Goal: Transaction & Acquisition: Book appointment/travel/reservation

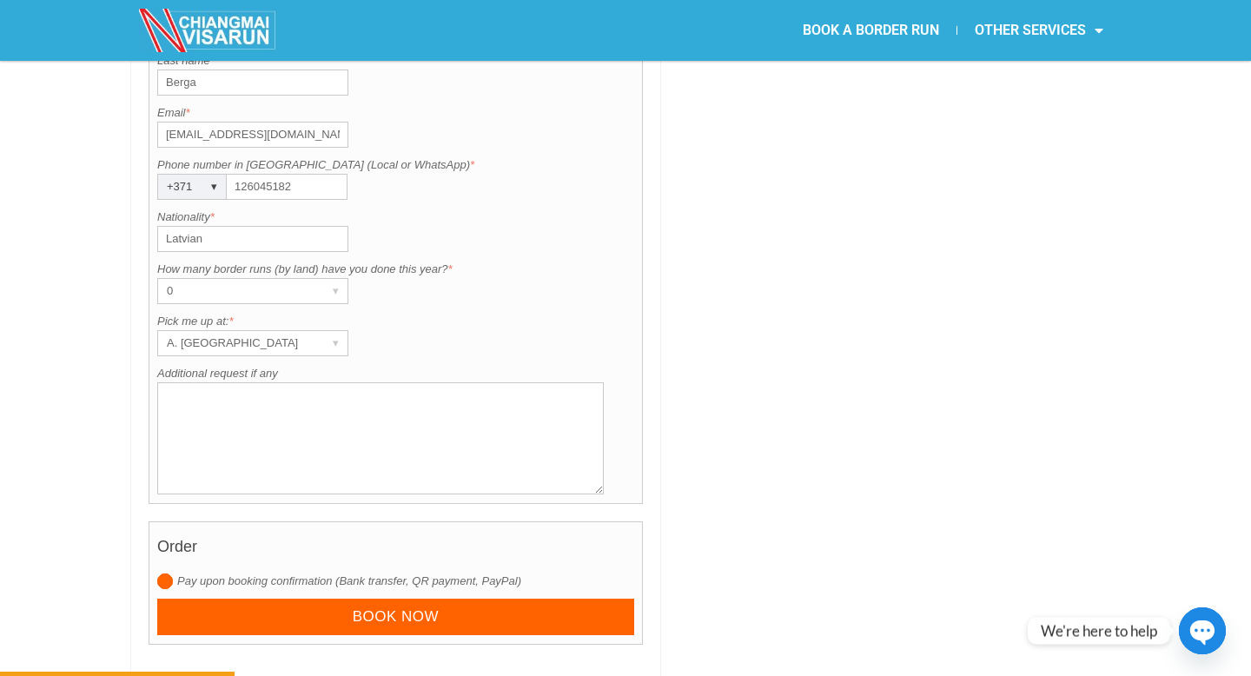
click at [370, 382] on textarea "Additional request if any" at bounding box center [380, 438] width 446 height 112
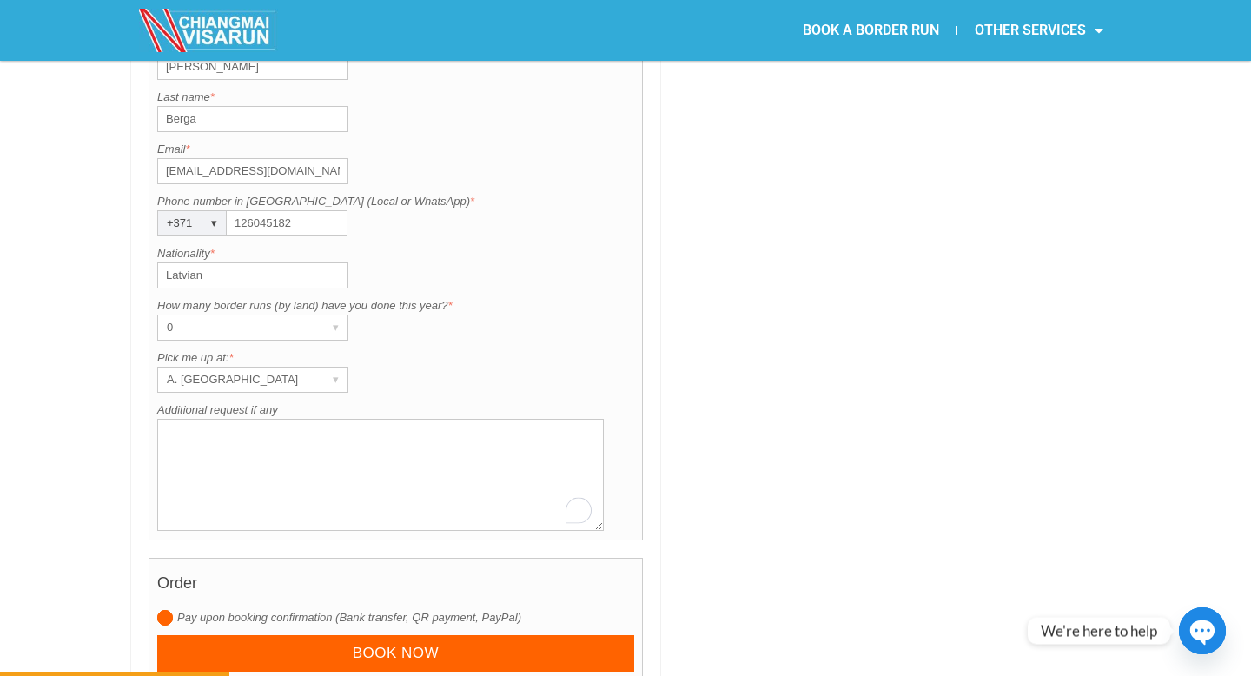
click at [291, 262] on input "Latvian" at bounding box center [252, 275] width 191 height 26
click at [281, 315] on div "0" at bounding box center [236, 327] width 156 height 24
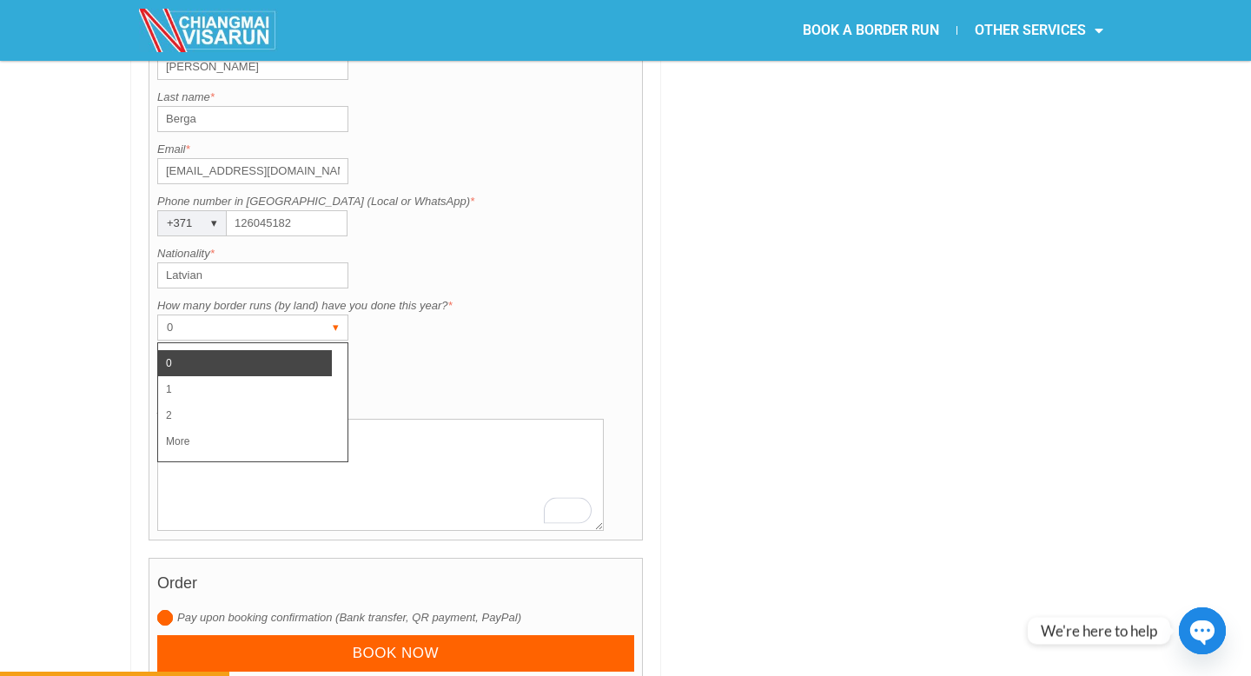
click at [281, 315] on div "0" at bounding box center [236, 327] width 156 height 24
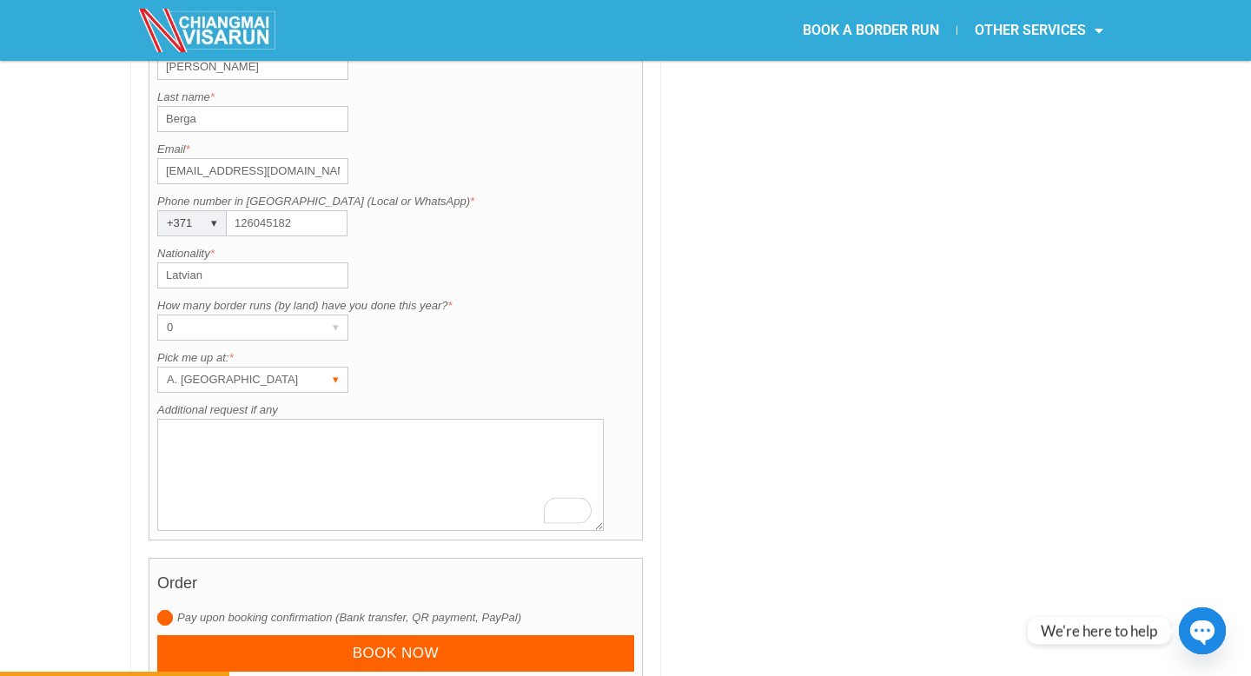
click at [278, 367] on div "A. [GEOGRAPHIC_DATA]" at bounding box center [236, 379] width 156 height 24
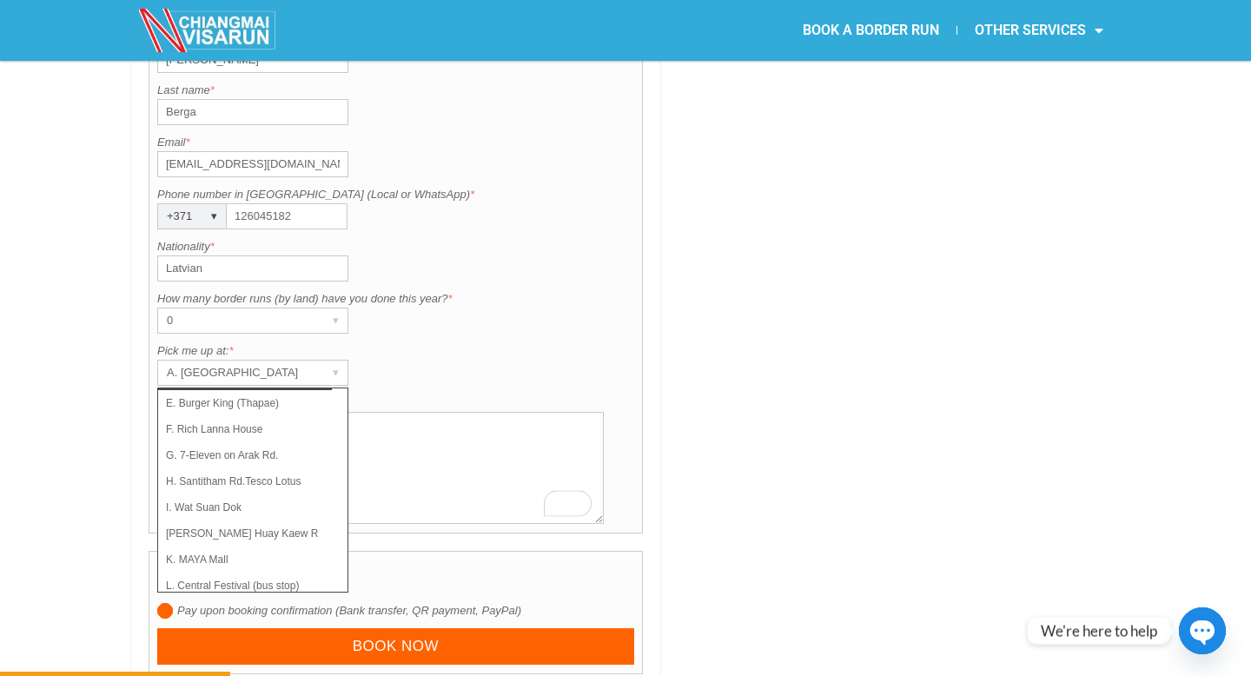
scroll to position [123, 0]
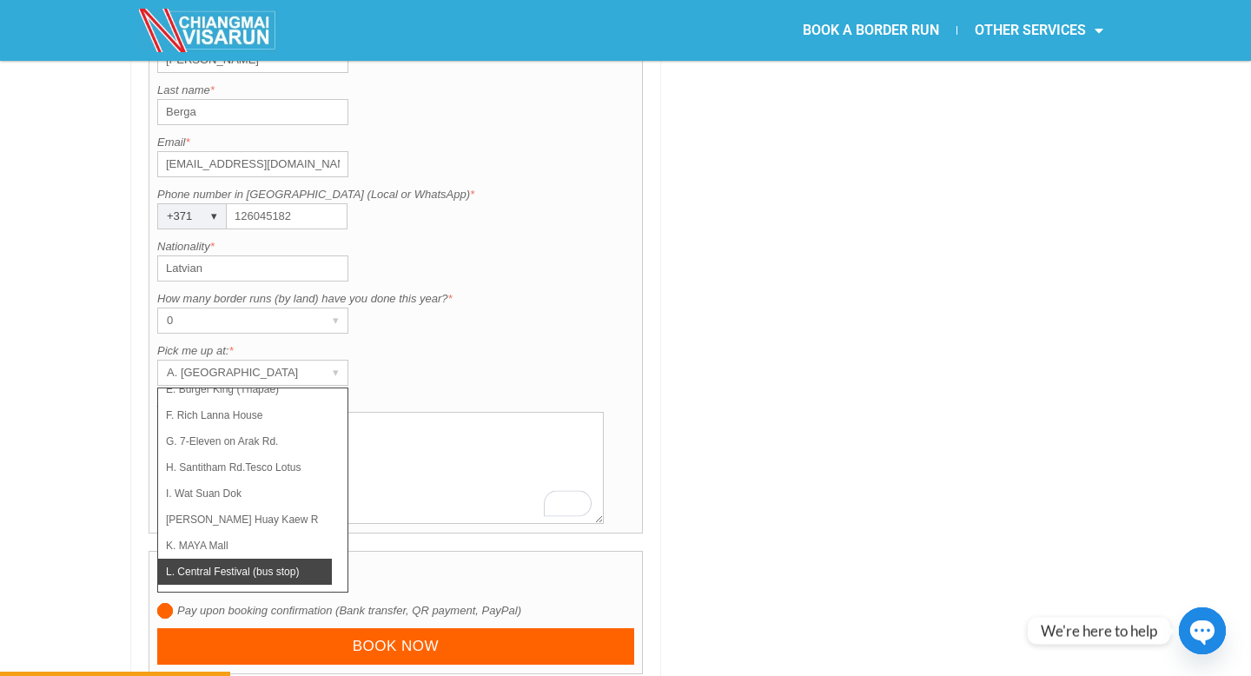
click at [279, 558] on li "L. Central Festival (bus stop)" at bounding box center [245, 571] width 174 height 26
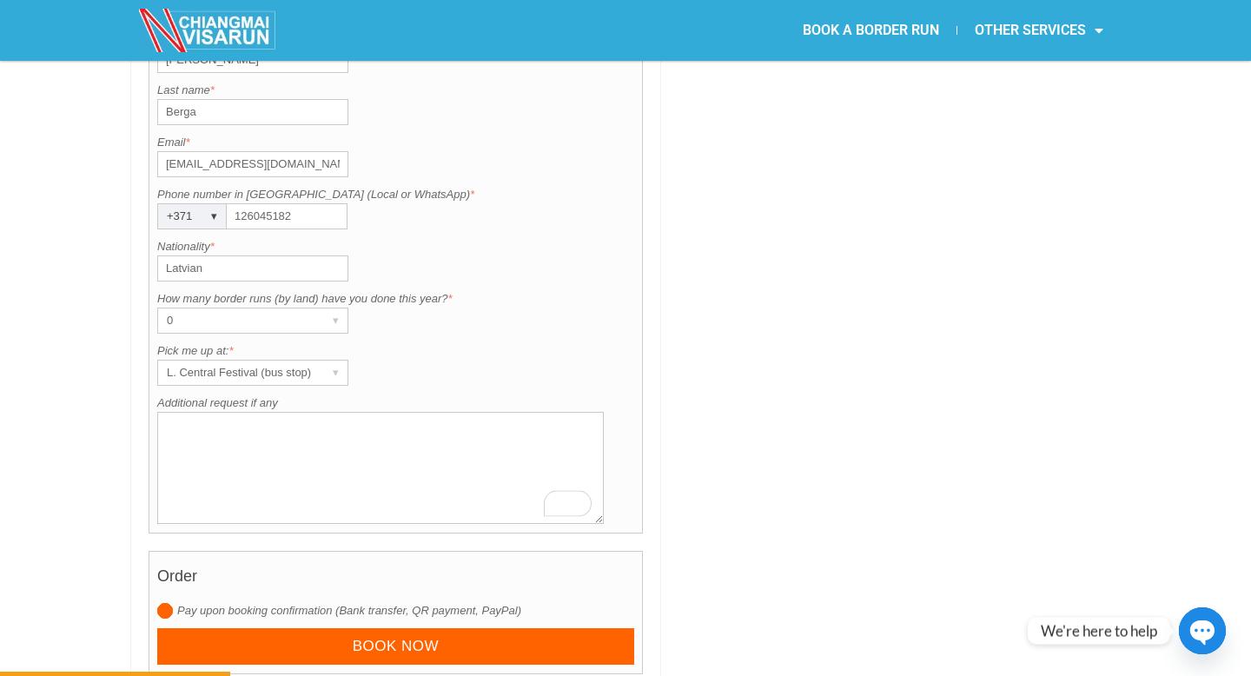
click at [408, 426] on textarea "Additional request if any" at bounding box center [380, 468] width 446 height 112
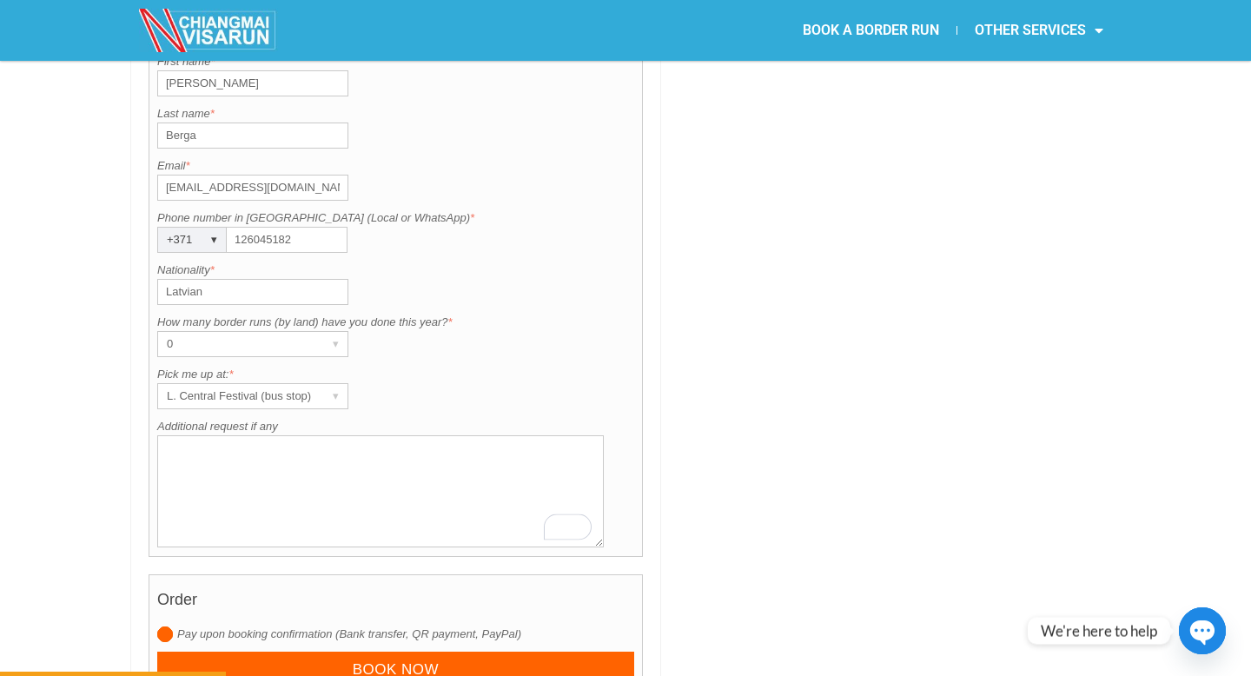
scroll to position [1468, 0]
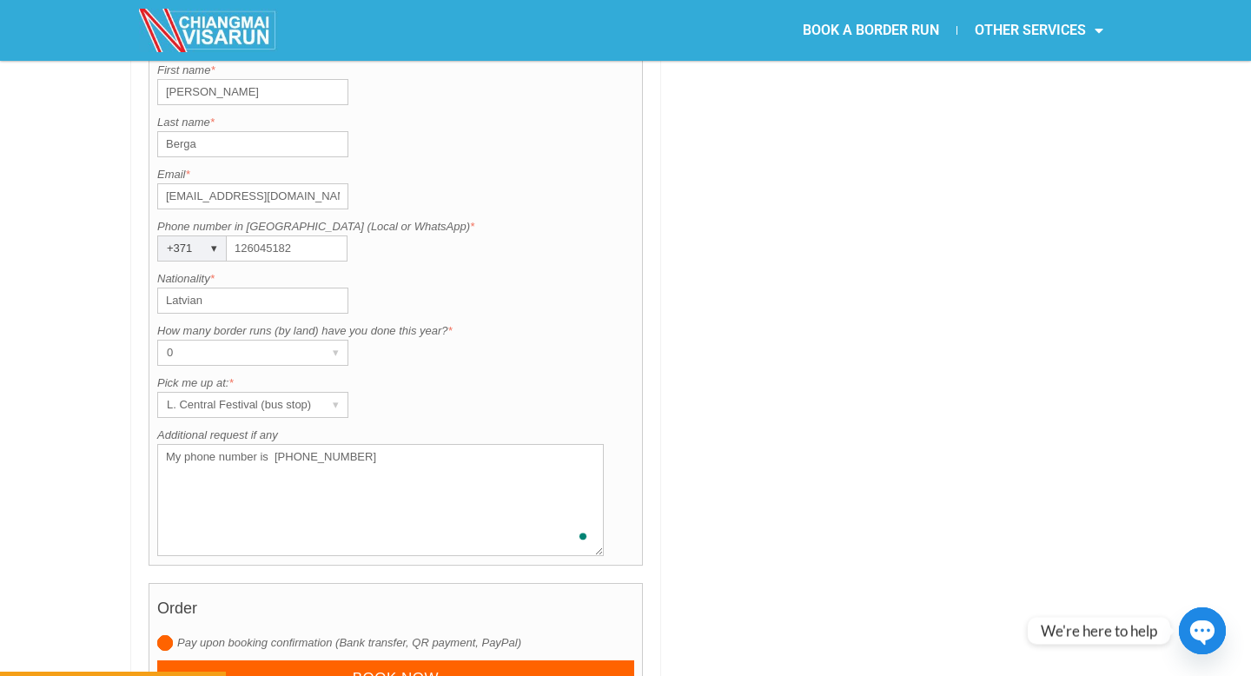
click at [418, 444] on textarea "My phone number is [PHONE_NUMBER]" at bounding box center [380, 500] width 446 height 112
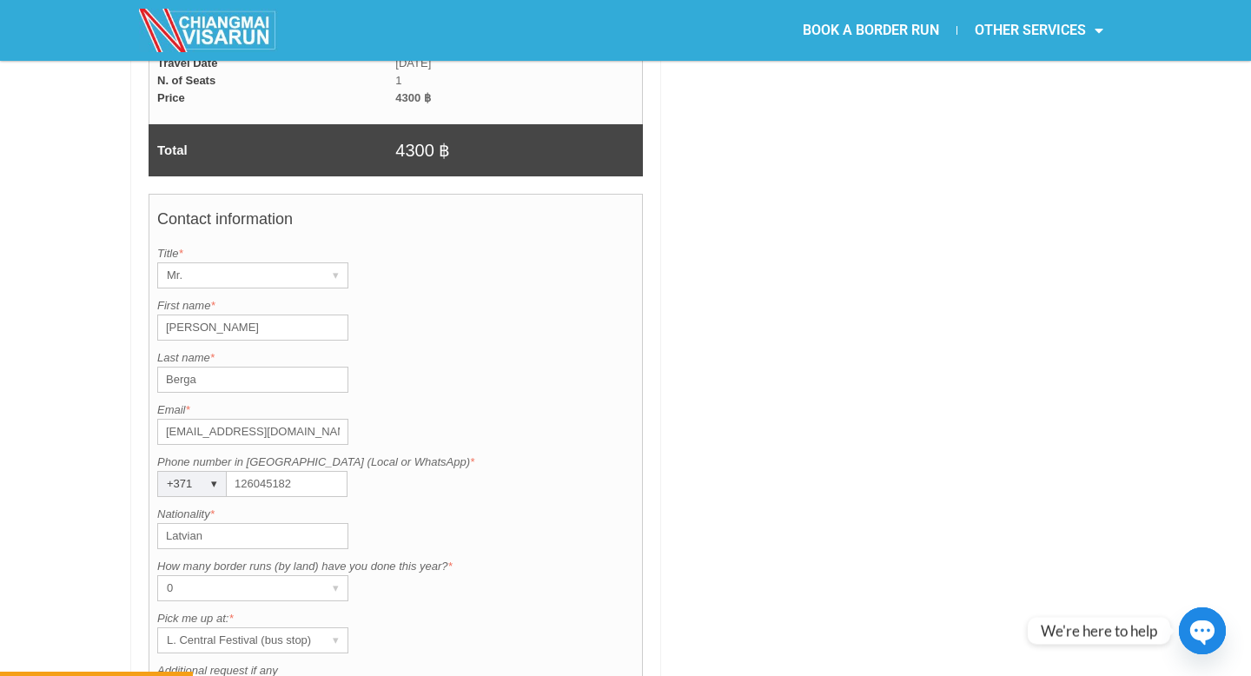
scroll to position [1221, 0]
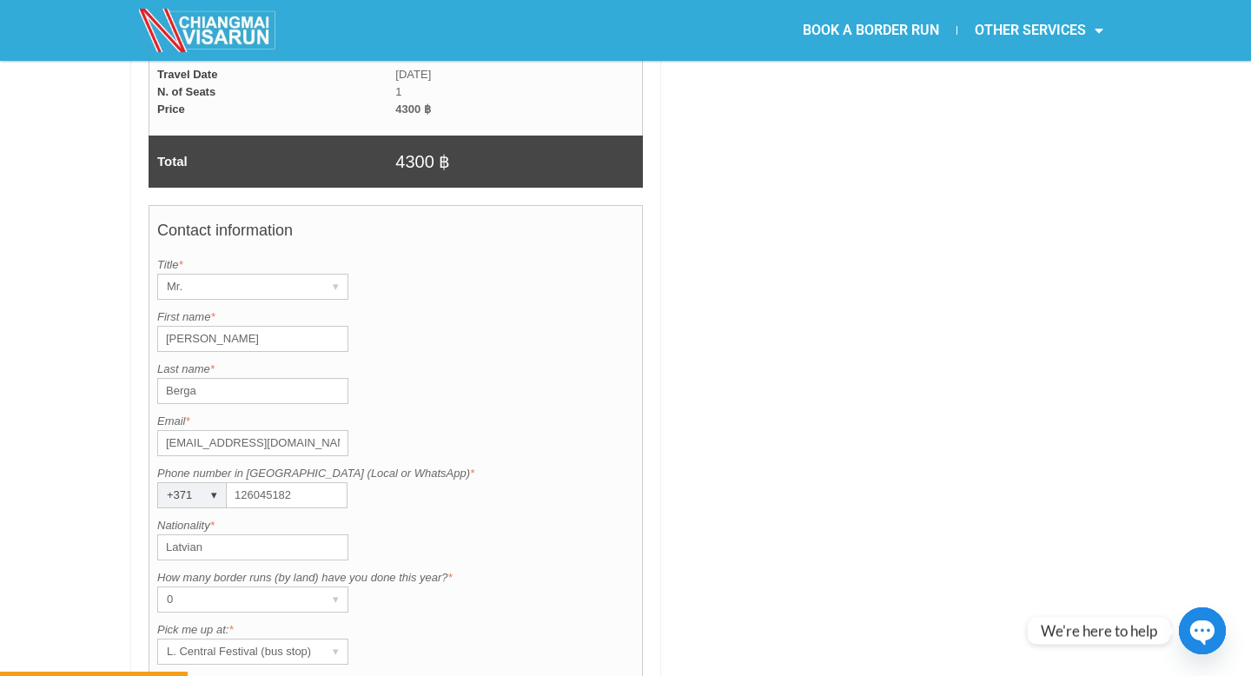
type textarea "My phone number is [PHONE_NUMBER] for WhatsApp messaging. My current visa expir…"
click at [285, 378] on input "Berga" at bounding box center [252, 391] width 191 height 26
type input "Berga"
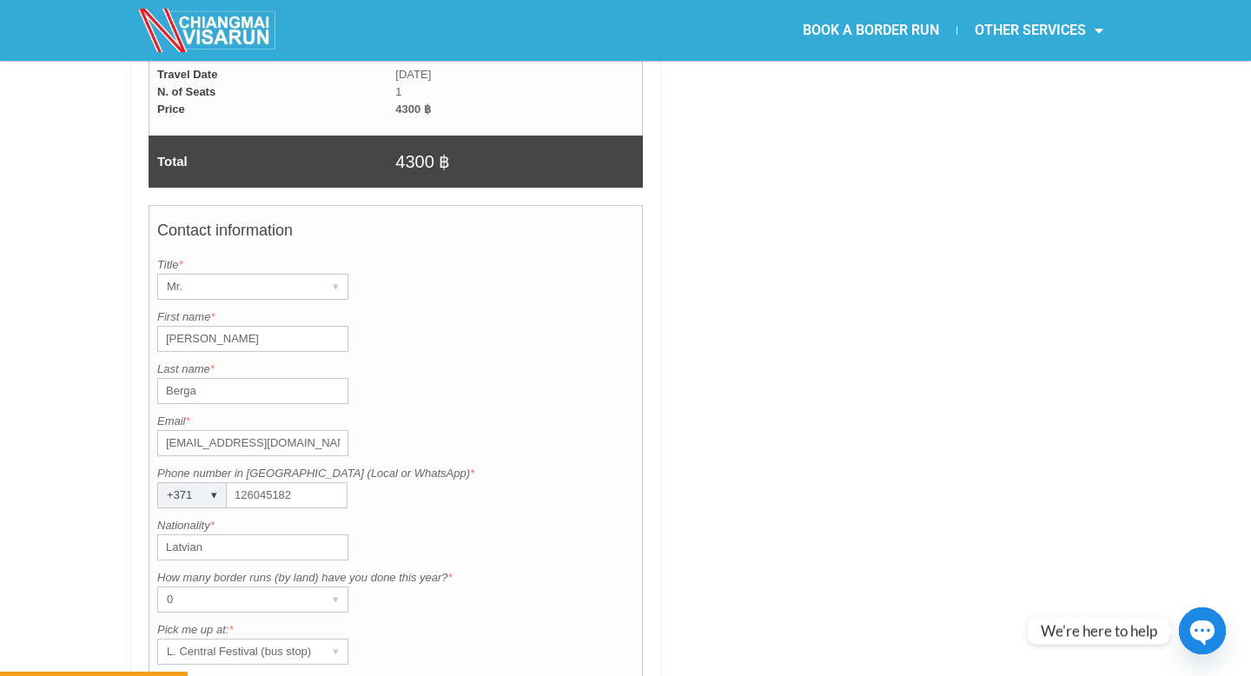
click at [260, 313] on div "Contact information Title is required. Title * Mr. ▾ Mr. Mrs. Ms. First name is…" at bounding box center [396, 508] width 494 height 607
click at [273, 326] on input "[PERSON_NAME]" at bounding box center [252, 339] width 191 height 26
type input "[PERSON_NAME]"
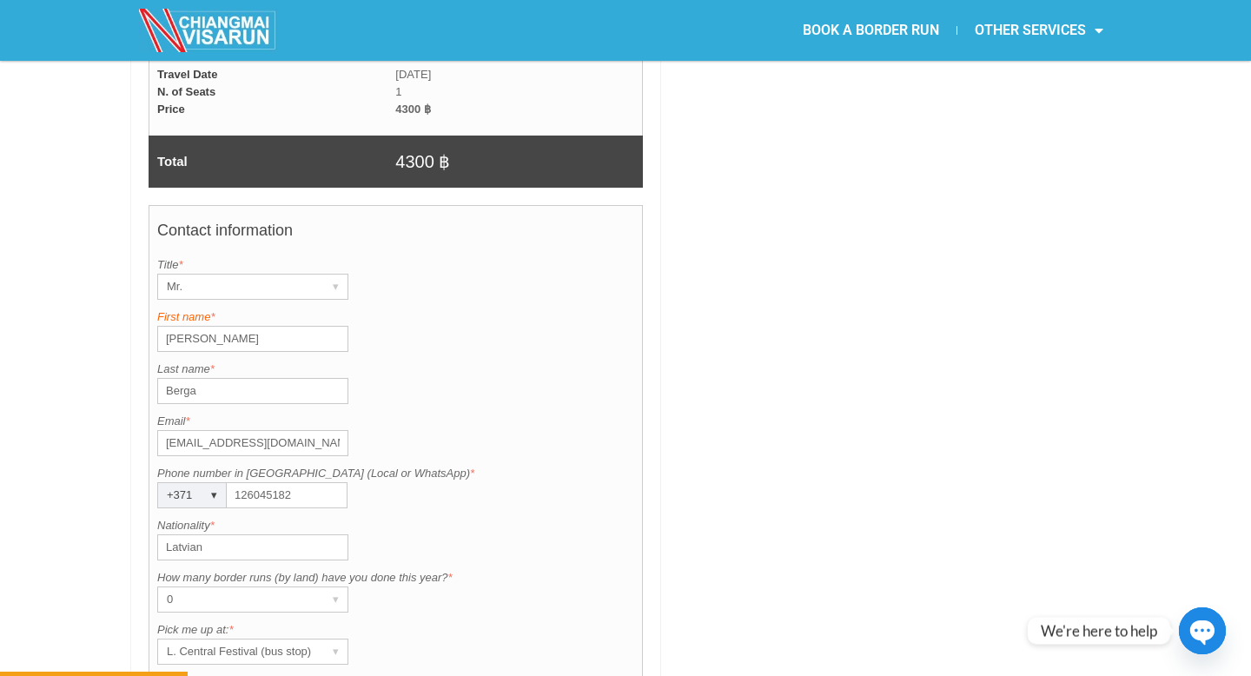
click at [396, 308] on label "First name *" at bounding box center [395, 316] width 477 height 17
click at [348, 326] on input "[PERSON_NAME]" at bounding box center [252, 339] width 191 height 26
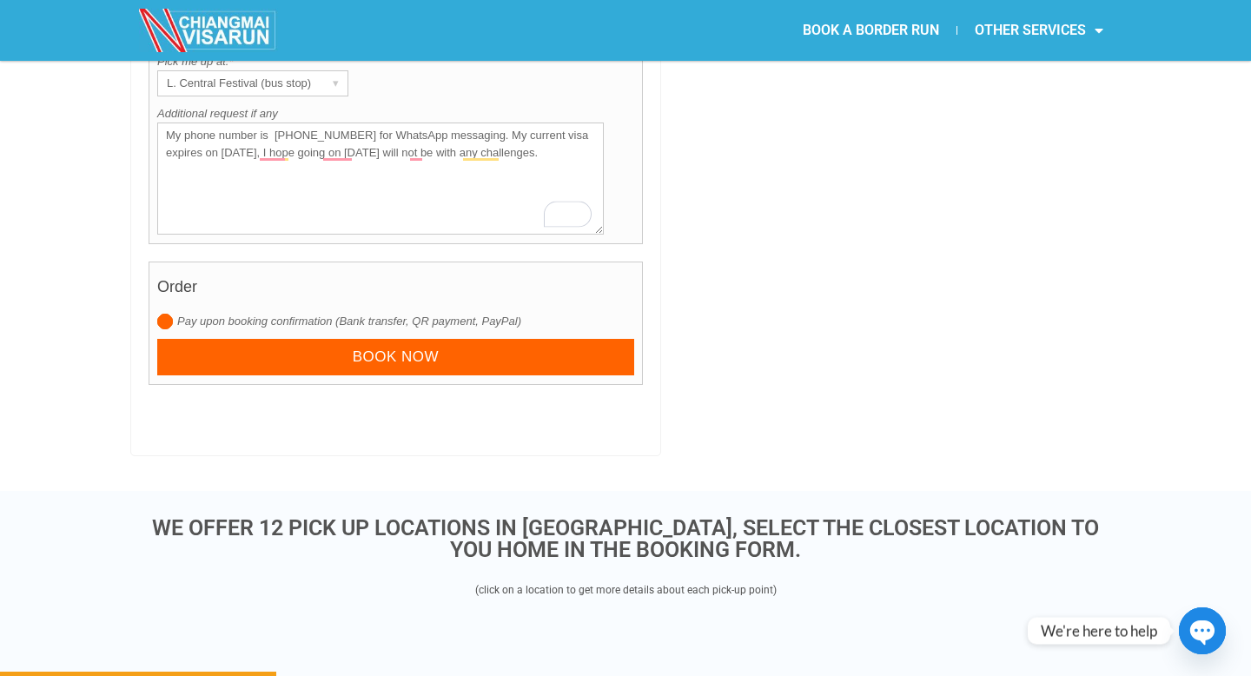
scroll to position [1797, 0]
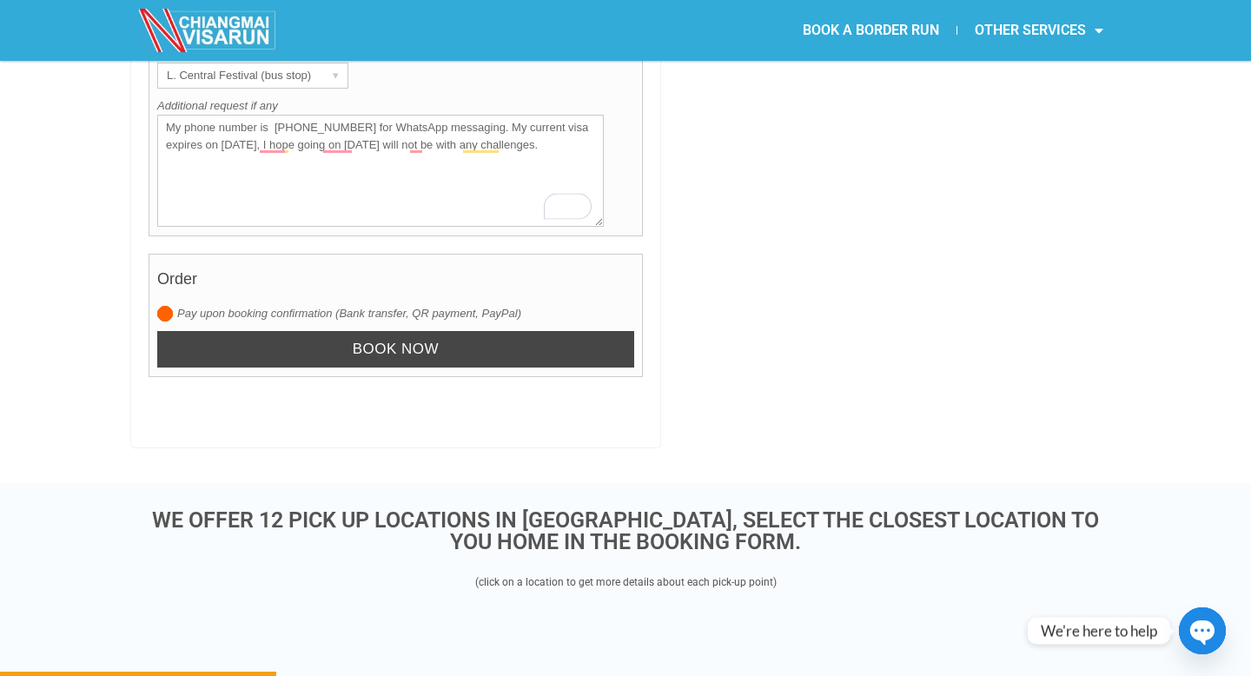
click at [388, 331] on input "Book now" at bounding box center [395, 349] width 477 height 37
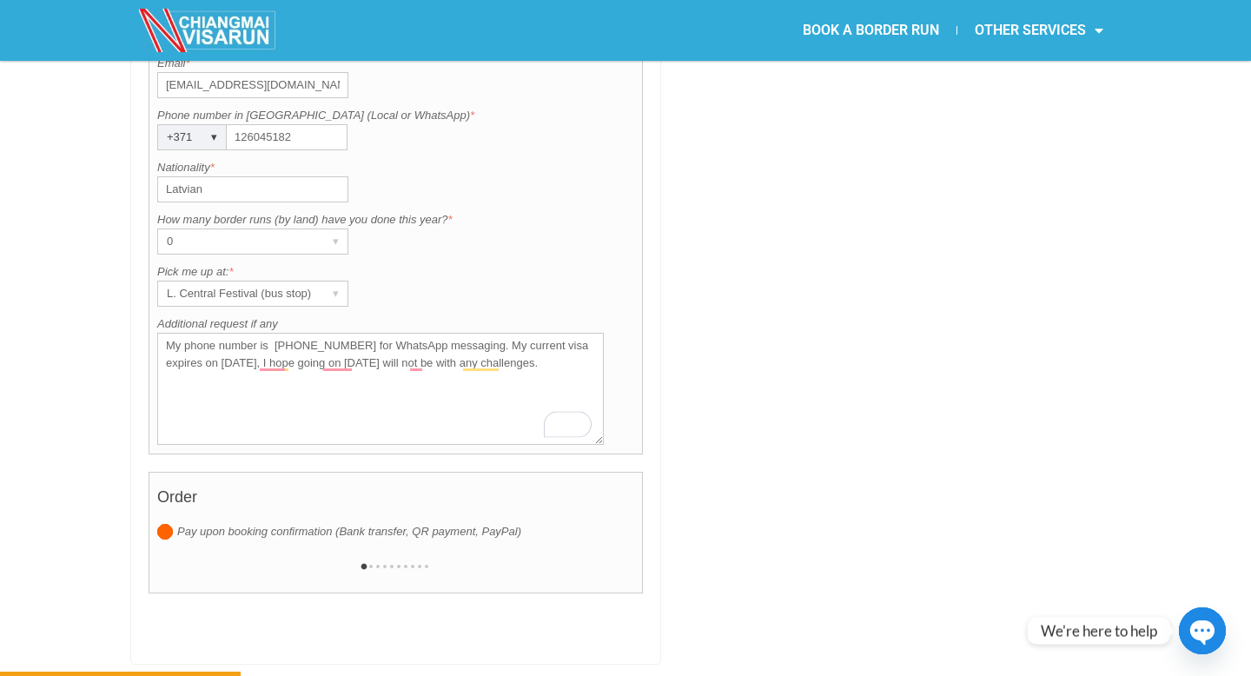
scroll to position [1566, 0]
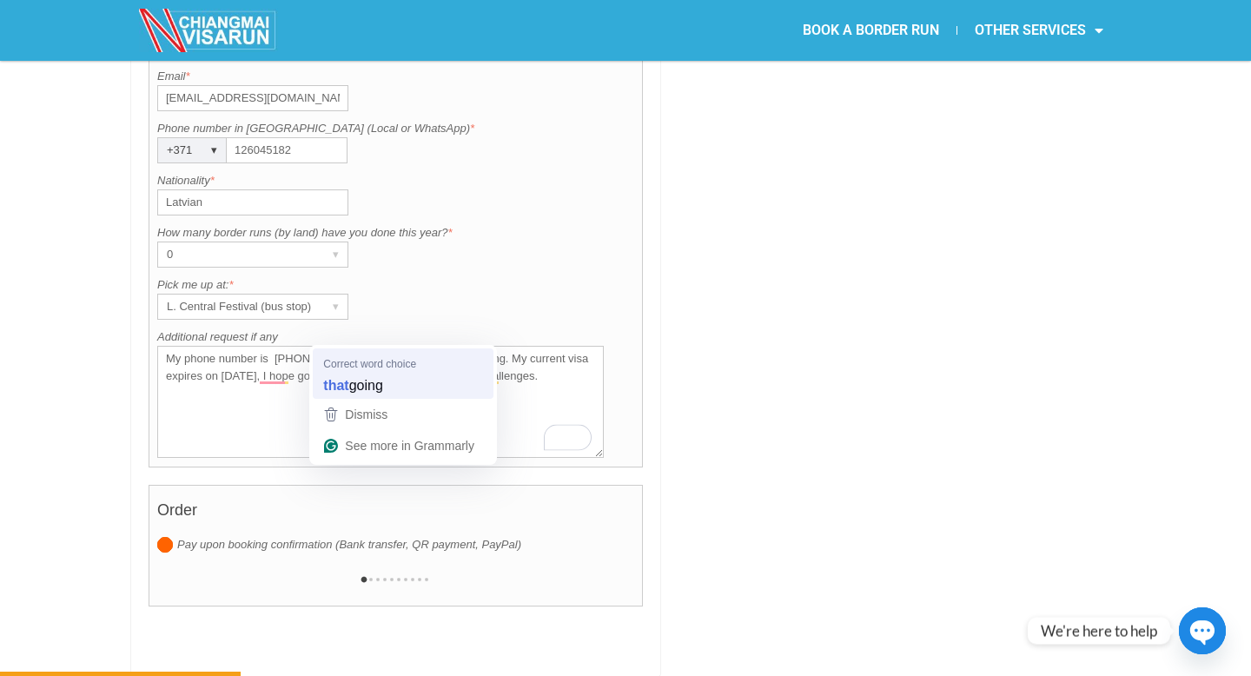
type textarea "My phone number is [PHONE_NUMBER] for WhatsApp messaging. My current visa expir…"
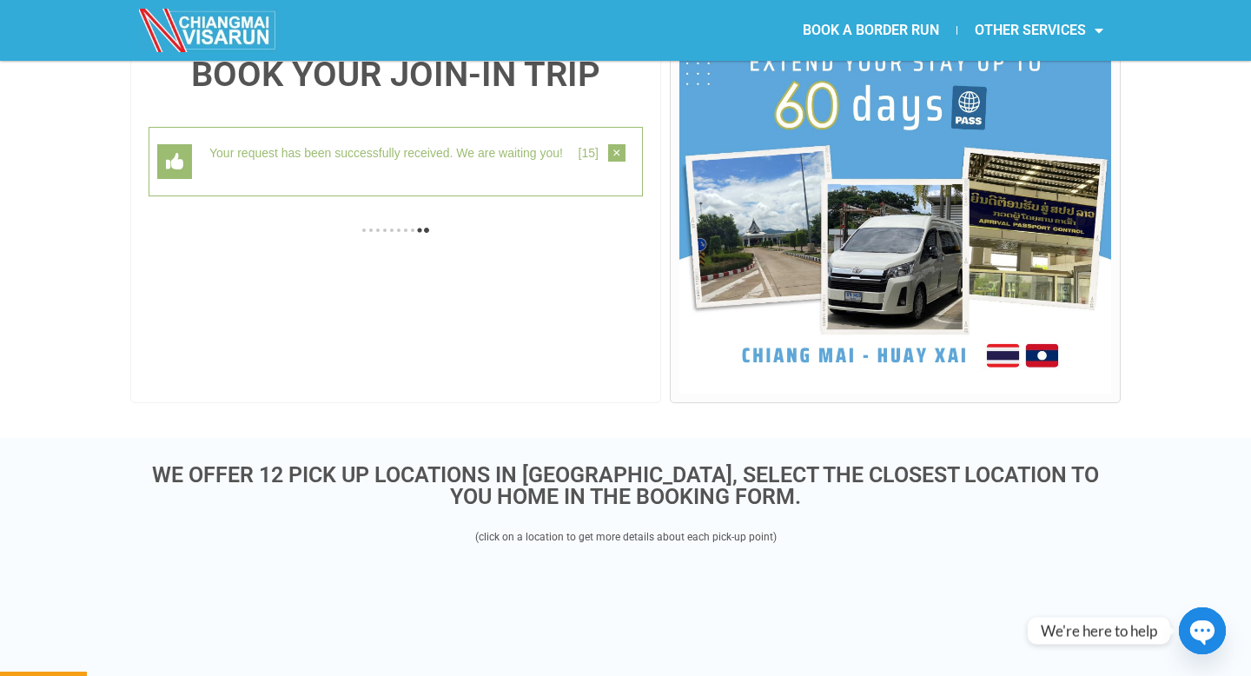
scroll to position [449, 0]
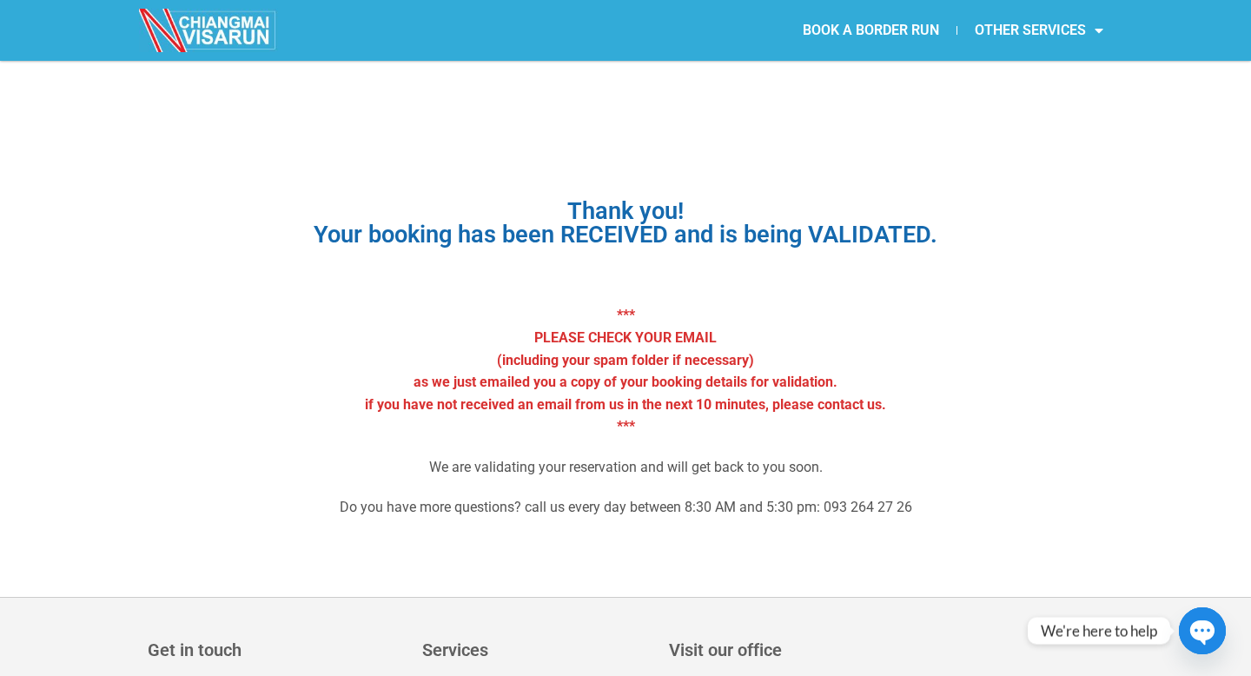
click at [219, 17] on img at bounding box center [208, 30] width 139 height 43
